Goal: Information Seeking & Learning: Understand process/instructions

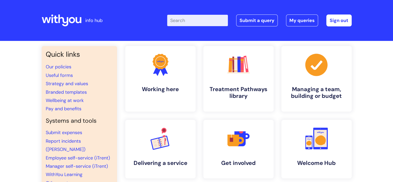
click at [204, 22] on input "Enter your search term here..." at bounding box center [197, 20] width 61 height 11
type input "bank details form"
click button "Search" at bounding box center [0, 0] width 0 height 0
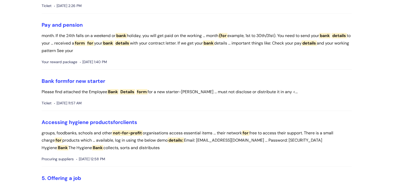
scroll to position [221, 0]
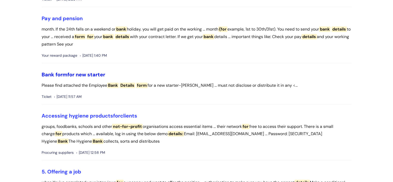
click at [84, 74] on link "Bank form for new starter" at bounding box center [74, 74] width 64 height 7
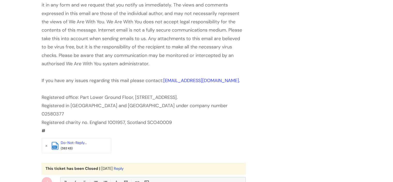
scroll to position [434, 0]
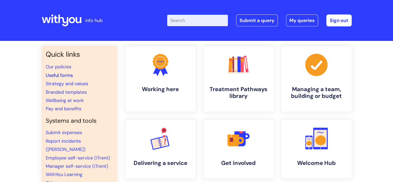
click at [55, 74] on link "Useful forms" at bounding box center [59, 75] width 27 height 6
click at [178, 20] on input "Enter your search term here..." at bounding box center [197, 20] width 61 height 11
type input "bank details form"
click button "Search" at bounding box center [0, 0] width 0 height 0
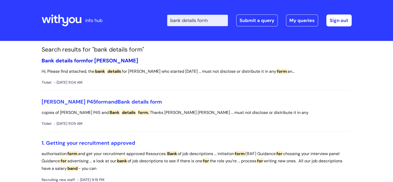
click at [119, 57] on link "Bank details form for Ella Lawrenson" at bounding box center [90, 60] width 97 height 7
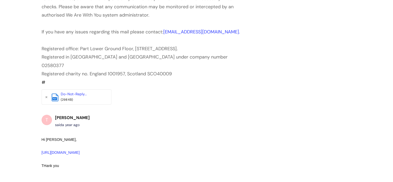
scroll to position [593, 0]
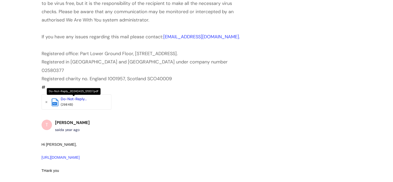
click at [75, 101] on link "Do-Not-Reply..." at bounding box center [74, 98] width 26 height 5
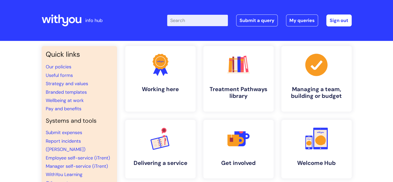
click at [194, 21] on input "Enter your search term here..." at bounding box center [197, 20] width 61 height 11
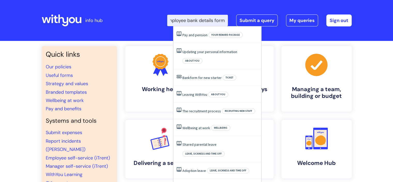
scroll to position [0, 10]
type input "employee bank details form"
click button "Search" at bounding box center [0, 0] width 0 height 0
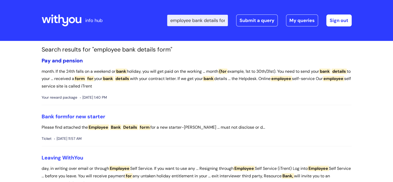
click at [73, 59] on link "Pay and pension" at bounding box center [62, 60] width 41 height 7
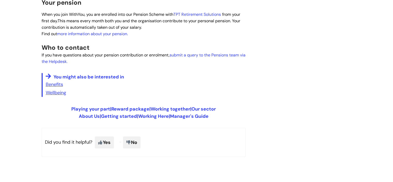
scroll to position [348, 0]
click at [112, 118] on link "Getting started" at bounding box center [119, 116] width 36 height 6
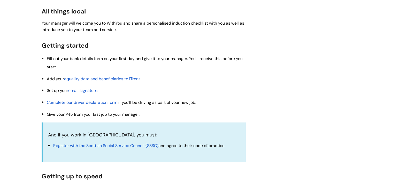
scroll to position [88, 0]
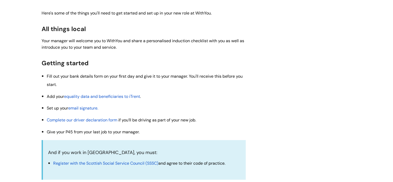
click at [74, 77] on span "Fill out your bank details form on your first day and give it to your manager. …" at bounding box center [145, 80] width 196 height 14
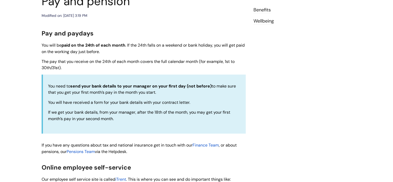
scroll to position [35, 0]
